Goal: Transaction & Acquisition: Purchase product/service

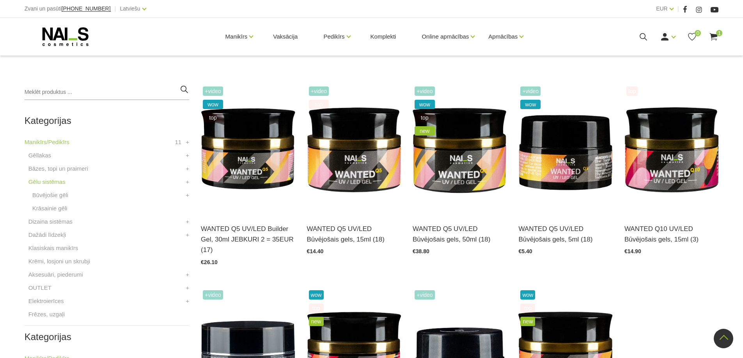
scroll to position [156, 0]
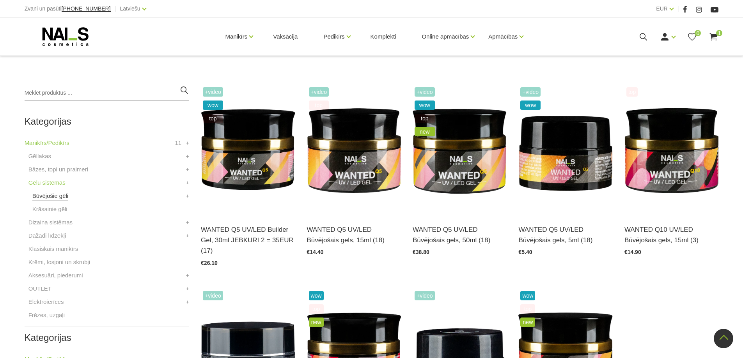
click at [55, 196] on link "Būvējošie gēli" at bounding box center [50, 195] width 36 height 9
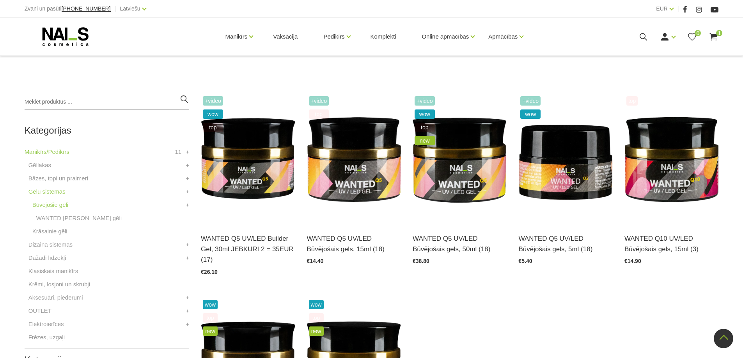
scroll to position [117, 0]
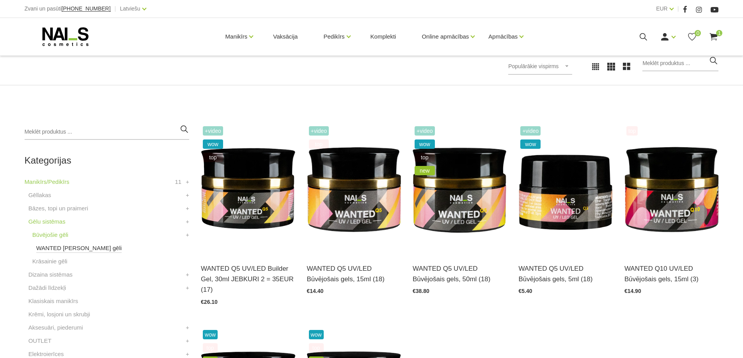
click at [70, 249] on link "WANTED Būvējošie gēli" at bounding box center [79, 248] width 86 height 9
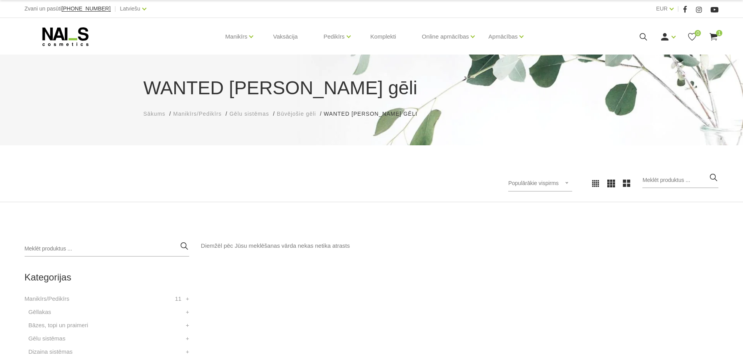
scroll to position [273, 0]
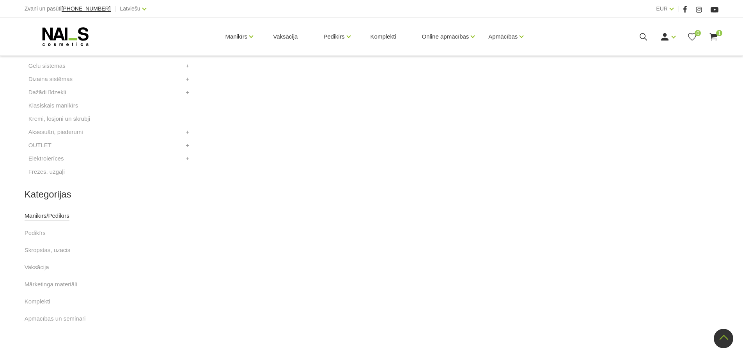
click at [53, 216] on link "Manikīrs/Pedikīrs" at bounding box center [47, 215] width 45 height 9
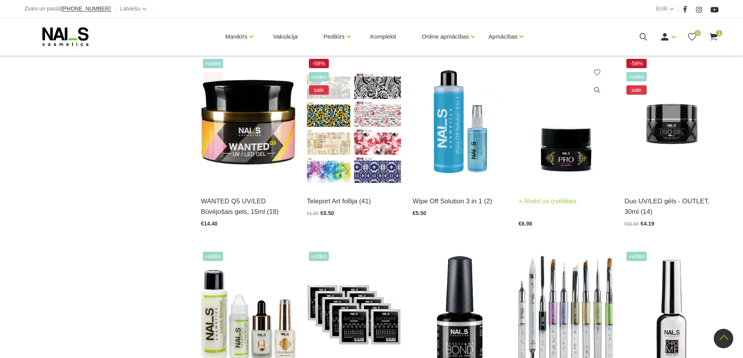
scroll to position [585, 0]
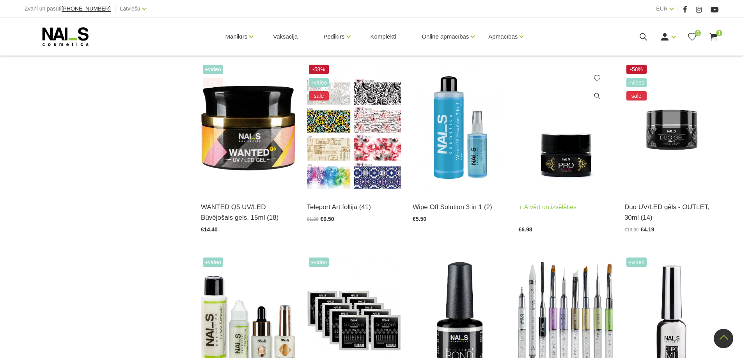
click at [566, 154] on img at bounding box center [565, 127] width 94 height 129
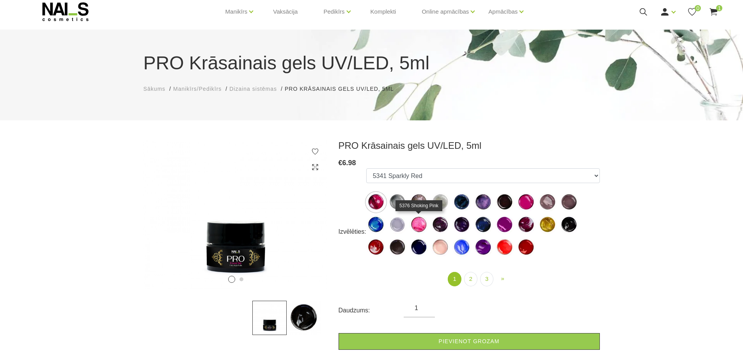
scroll to position [39, 0]
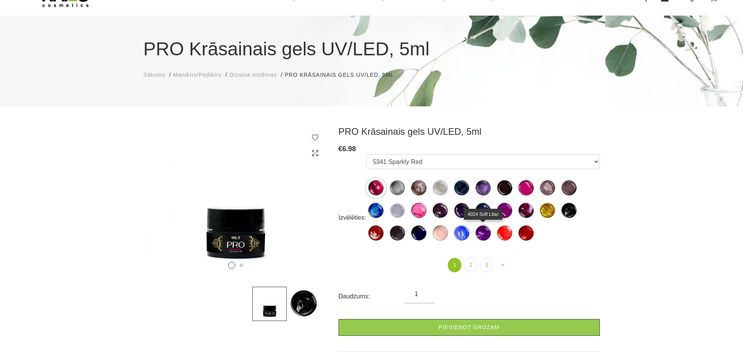
click at [485, 234] on img at bounding box center [482, 233] width 19 height 19
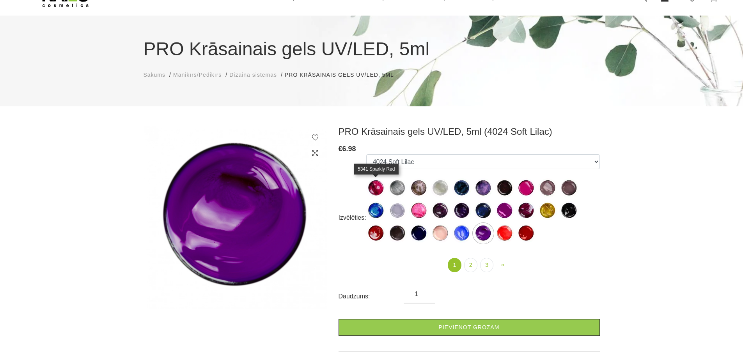
click at [374, 186] on img at bounding box center [375, 188] width 19 height 19
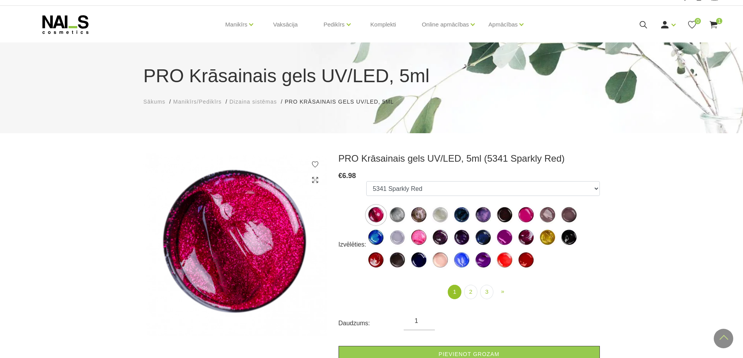
scroll to position [0, 0]
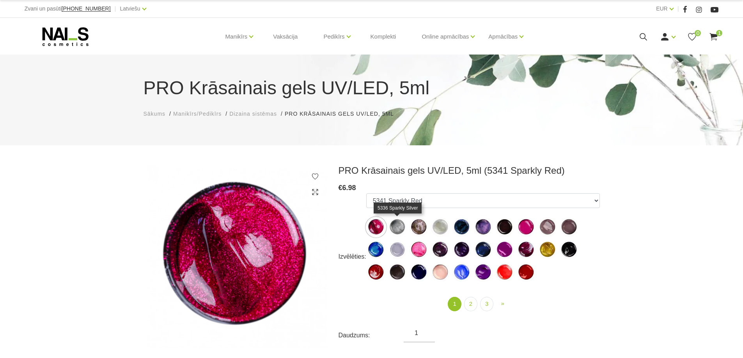
click at [399, 230] on img at bounding box center [397, 227] width 19 height 19
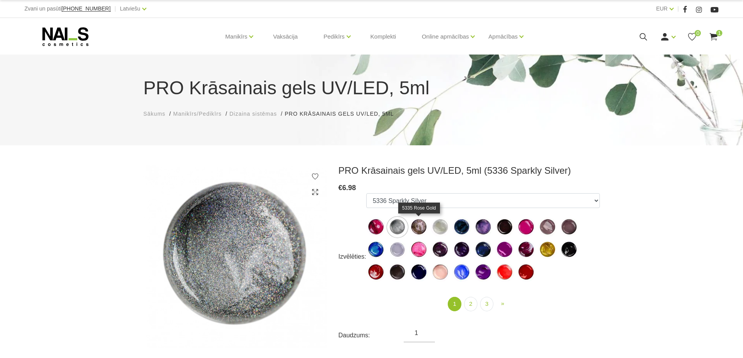
click at [417, 228] on img at bounding box center [418, 227] width 19 height 19
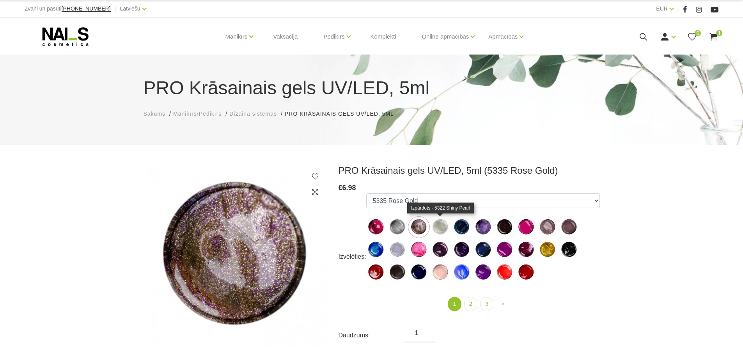
click at [438, 227] on img at bounding box center [439, 227] width 19 height 19
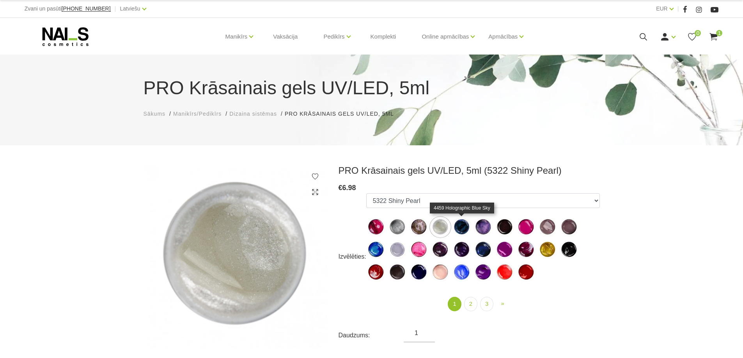
click at [462, 230] on img at bounding box center [461, 227] width 19 height 19
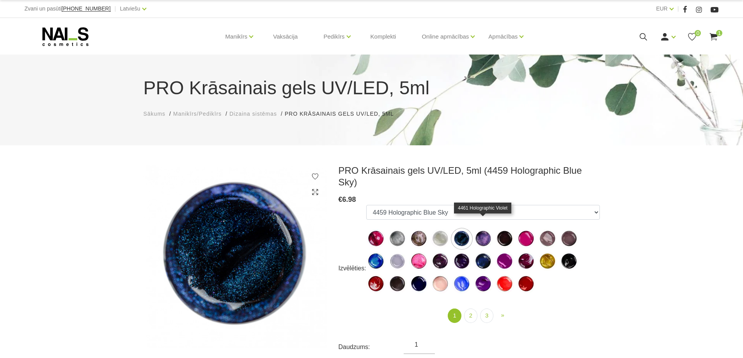
click at [486, 230] on img at bounding box center [482, 238] width 19 height 19
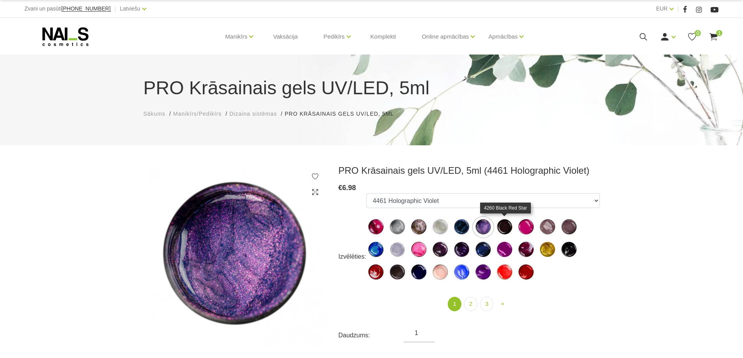
click at [503, 229] on img at bounding box center [504, 227] width 19 height 19
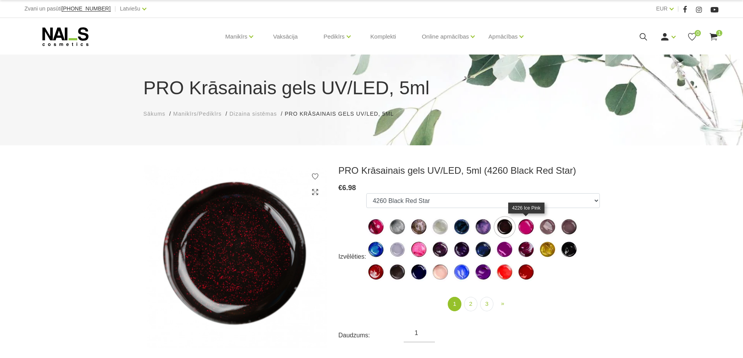
click at [526, 228] on img at bounding box center [525, 227] width 19 height 19
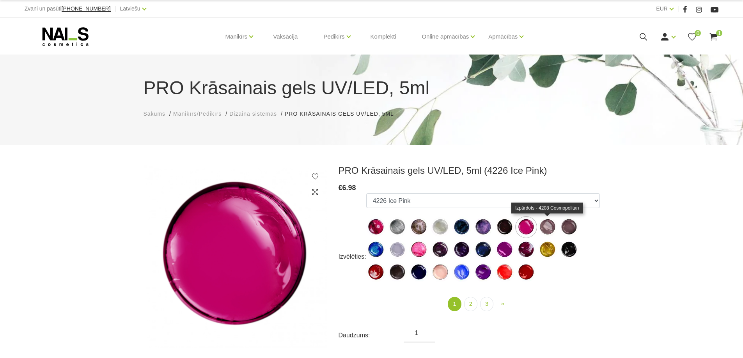
click at [549, 228] on img at bounding box center [547, 227] width 19 height 19
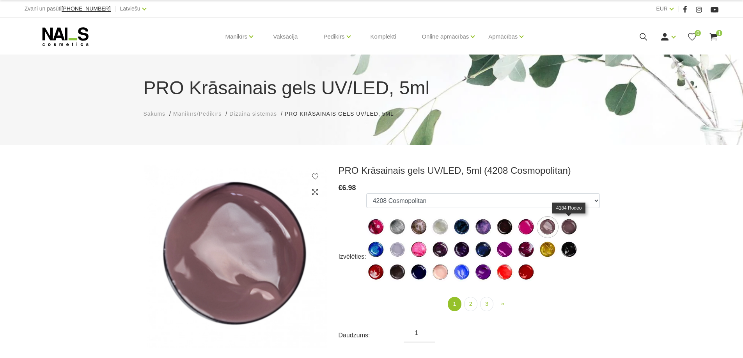
click at [568, 227] on img at bounding box center [568, 227] width 19 height 19
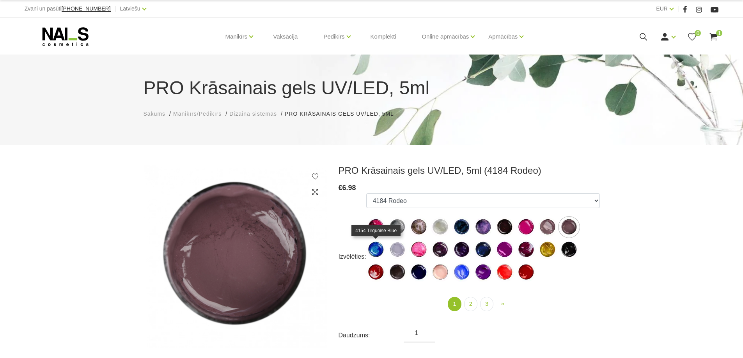
click at [379, 250] on img at bounding box center [375, 249] width 19 height 19
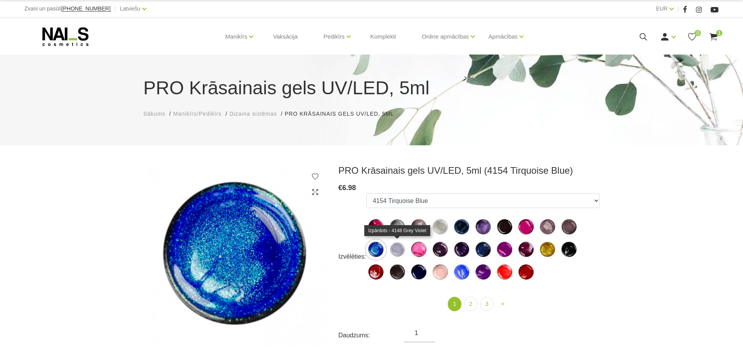
click at [397, 248] on img at bounding box center [397, 249] width 19 height 19
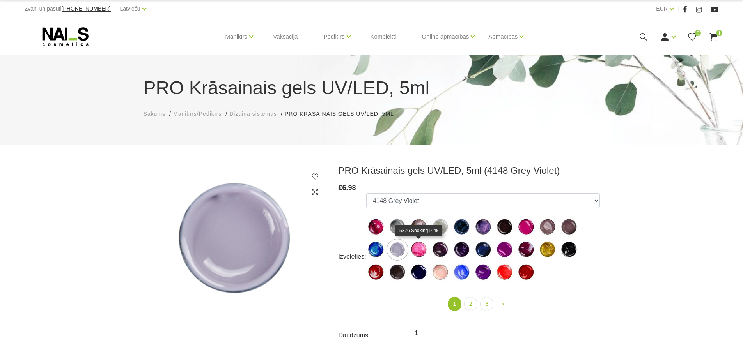
click at [420, 250] on img at bounding box center [418, 249] width 19 height 19
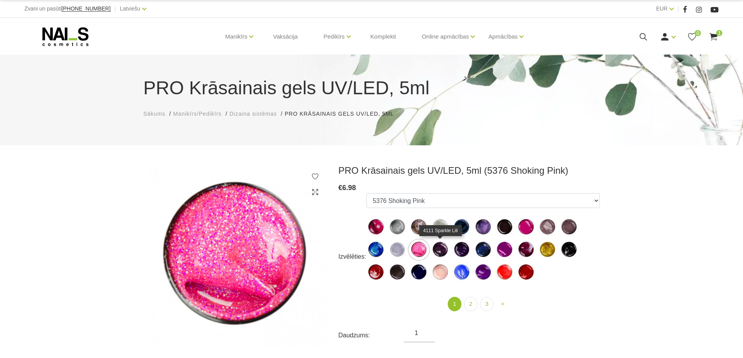
click at [442, 250] on img at bounding box center [439, 249] width 19 height 19
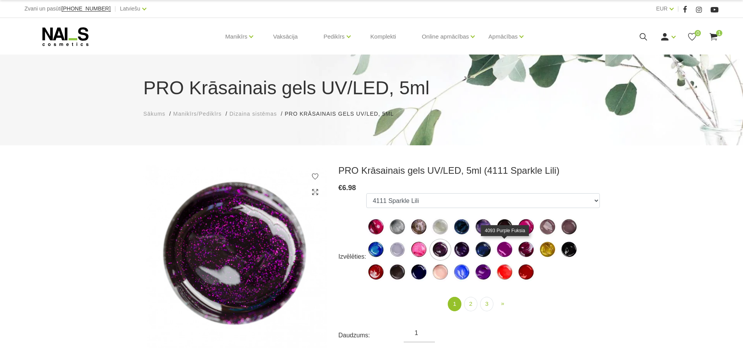
click at [506, 251] on img at bounding box center [504, 249] width 19 height 19
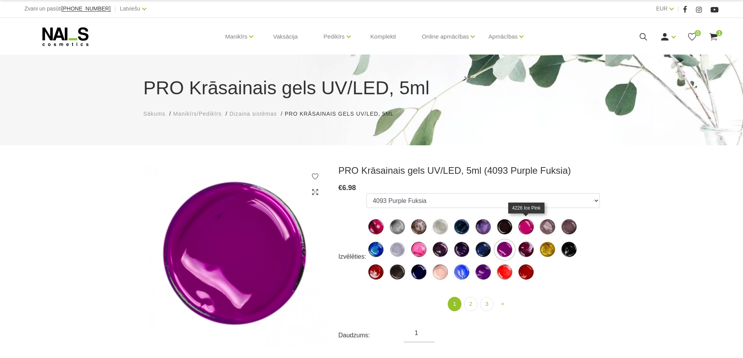
click at [523, 228] on img at bounding box center [525, 227] width 19 height 19
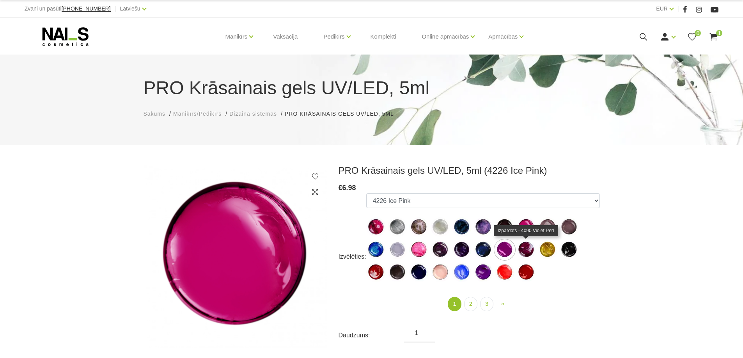
click at [522, 247] on img at bounding box center [525, 249] width 19 height 19
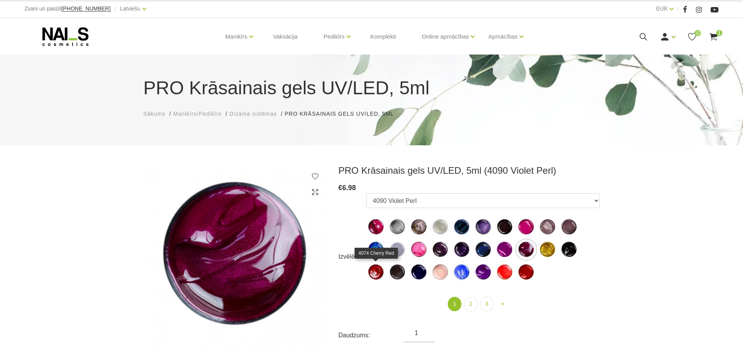
click at [376, 273] on img at bounding box center [375, 272] width 19 height 19
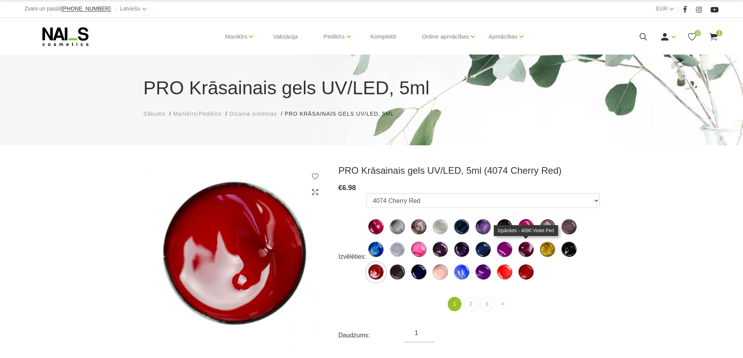
click at [528, 250] on img at bounding box center [525, 249] width 19 height 19
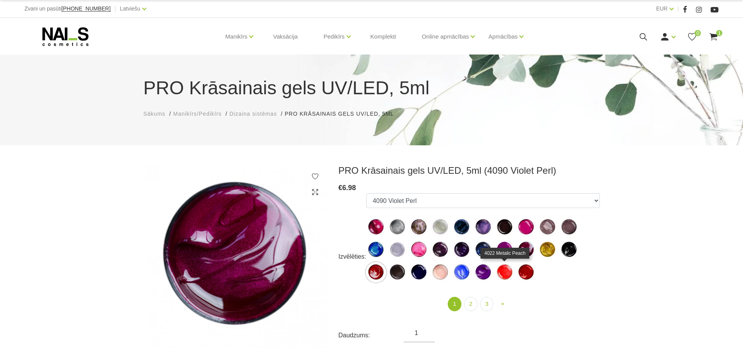
click at [507, 269] on img at bounding box center [504, 272] width 19 height 19
select select "559"
